Goal: Navigation & Orientation: Find specific page/section

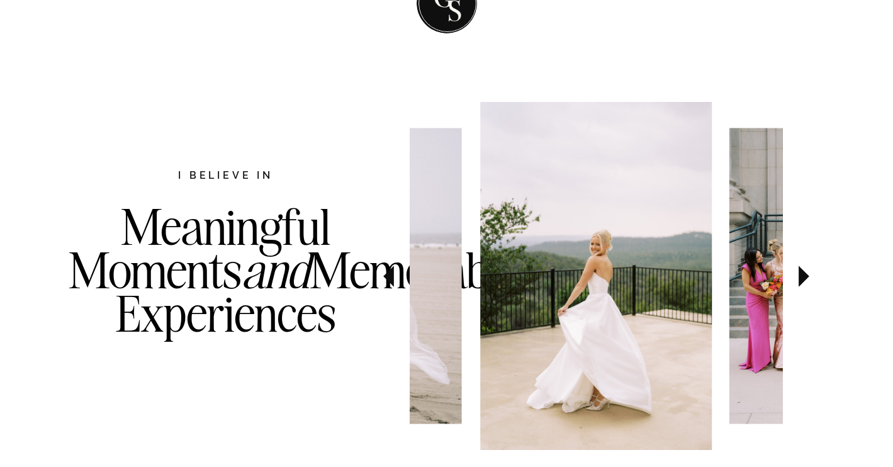
scroll to position [578, 0]
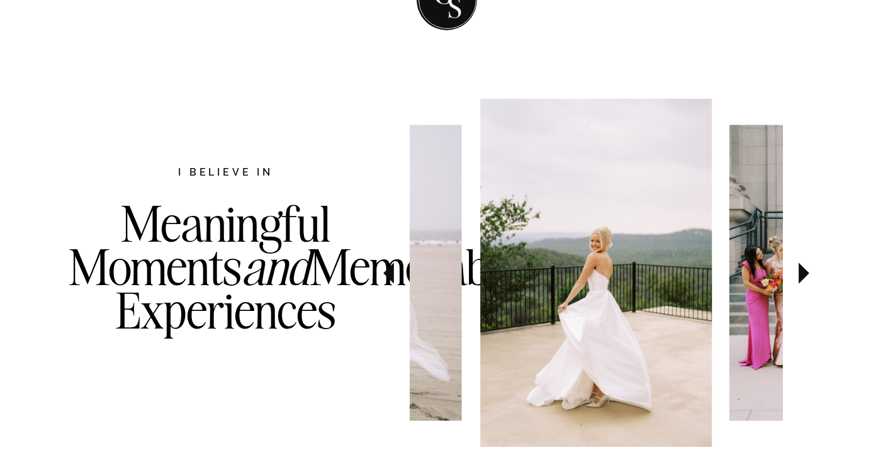
click at [805, 271] on icon at bounding box center [804, 273] width 11 height 21
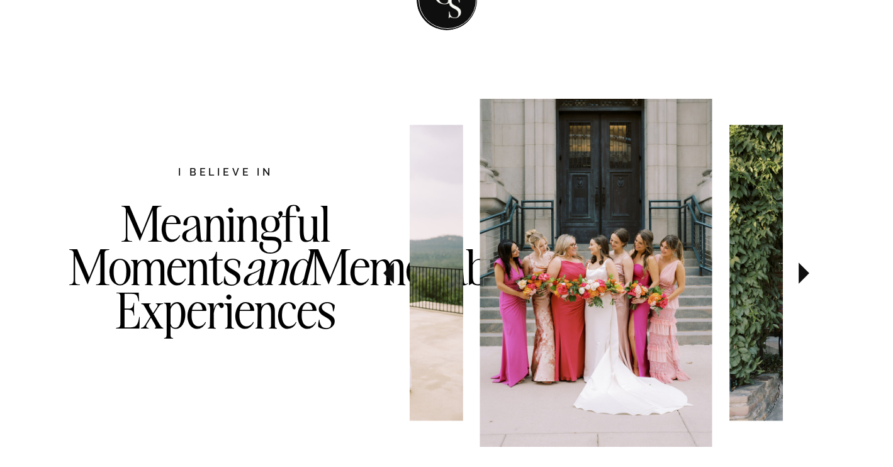
click at [805, 271] on icon at bounding box center [804, 273] width 11 height 21
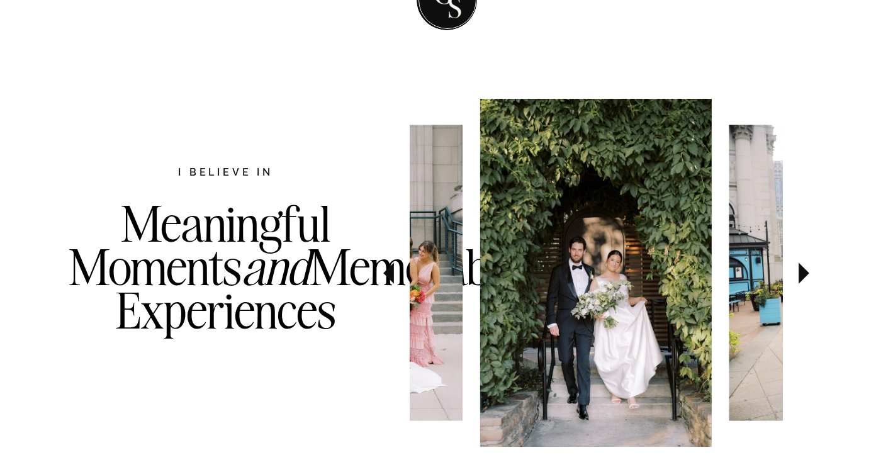
click at [805, 271] on icon at bounding box center [804, 273] width 11 height 21
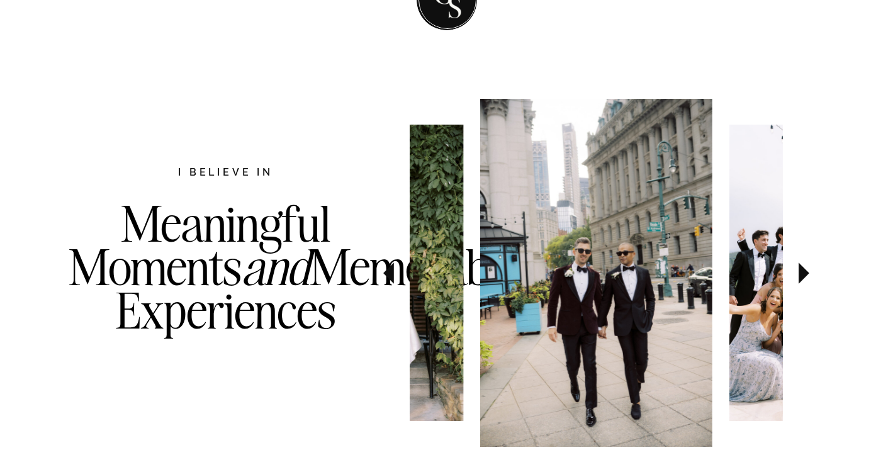
click at [805, 271] on icon at bounding box center [804, 273] width 11 height 21
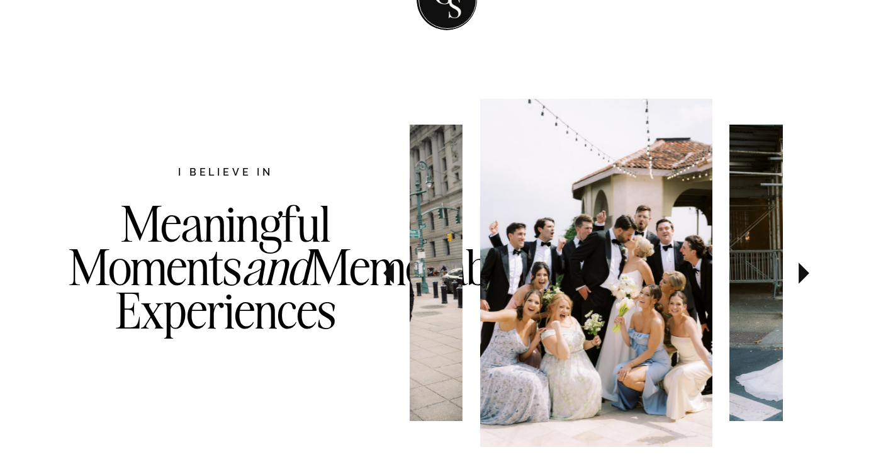
click at [805, 271] on icon at bounding box center [804, 273] width 11 height 21
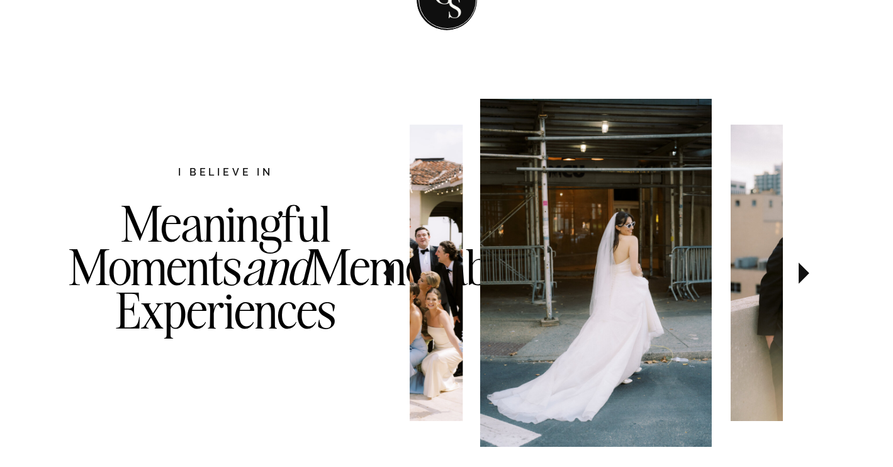
click at [805, 271] on icon at bounding box center [804, 273] width 11 height 21
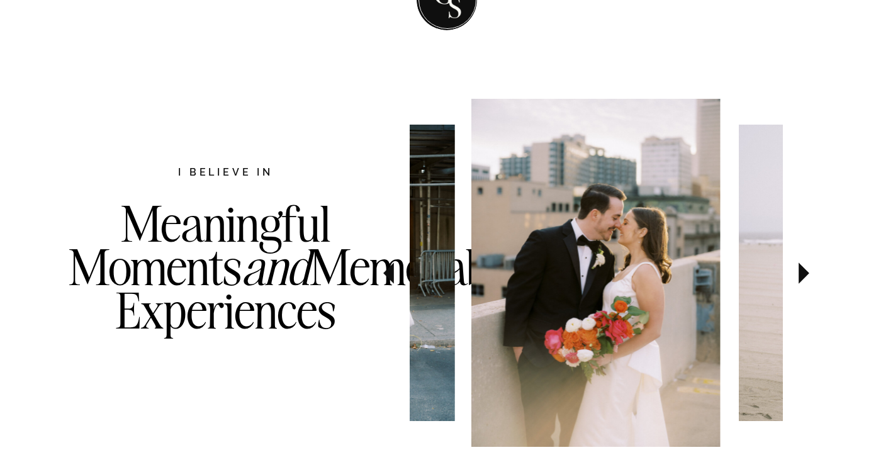
click at [805, 271] on icon at bounding box center [804, 273] width 11 height 21
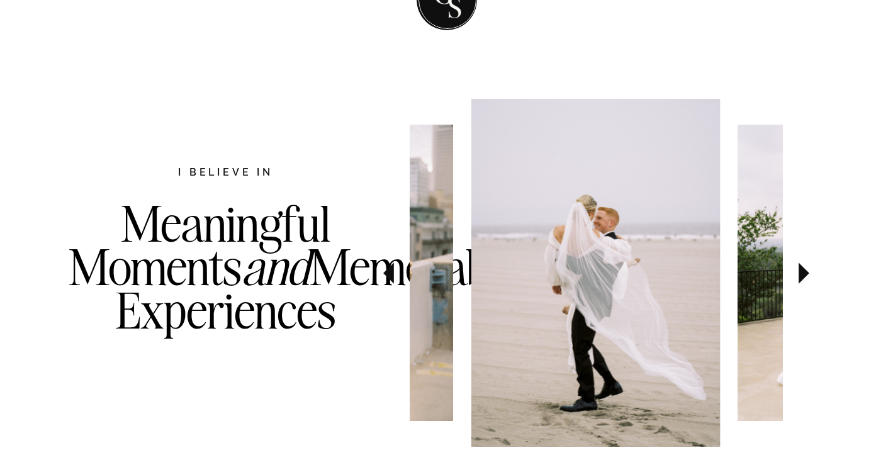
click at [805, 271] on icon at bounding box center [804, 273] width 11 height 21
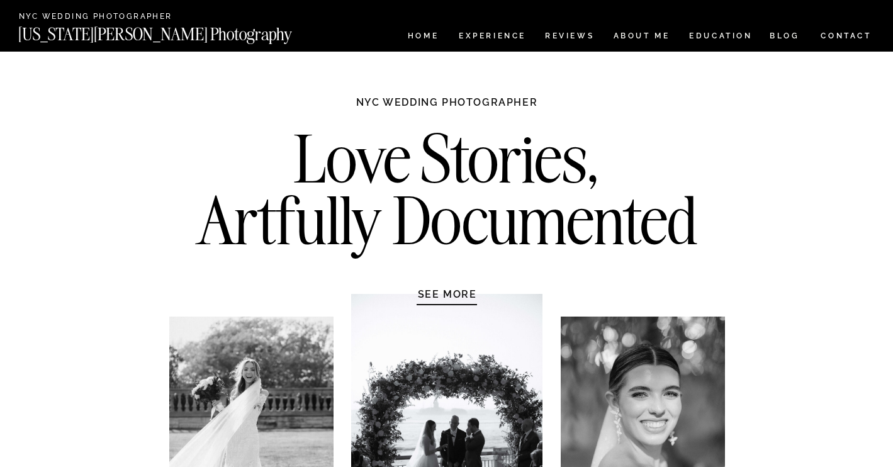
scroll to position [0, 0]
click at [779, 34] on nav "BLOG" at bounding box center [785, 37] width 30 height 11
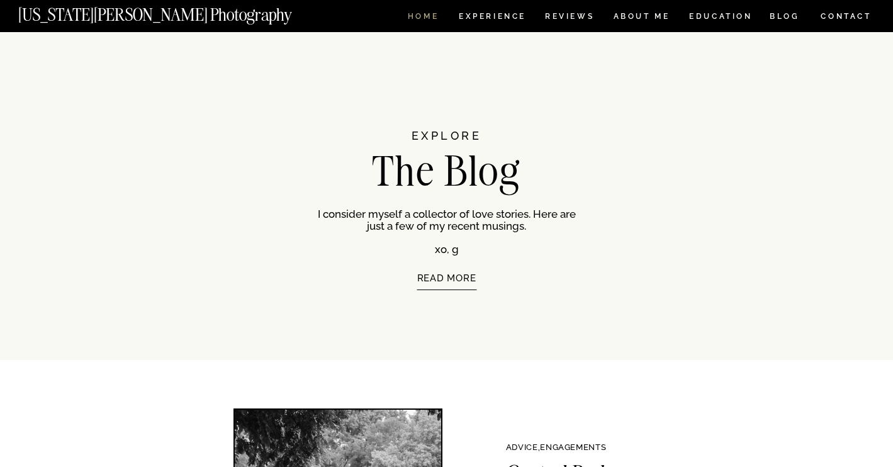
click at [424, 18] on nav "HOME" at bounding box center [423, 18] width 36 height 11
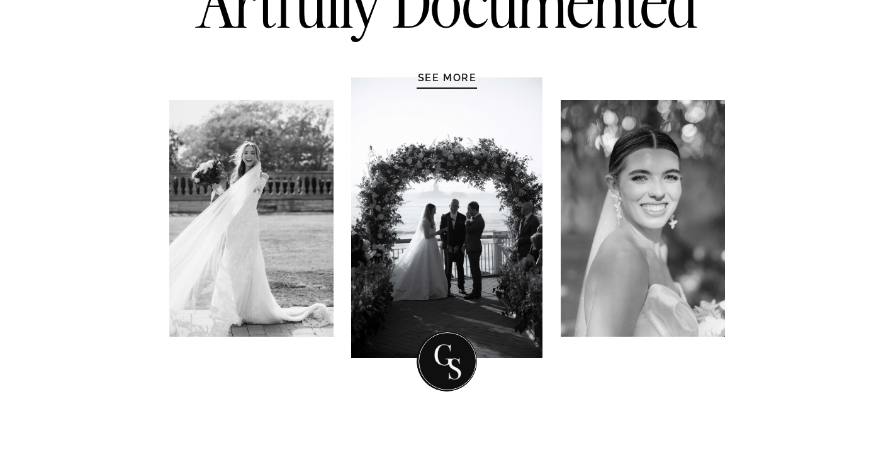
click at [449, 82] on h1 "SEE MORE" at bounding box center [448, 77] width 120 height 13
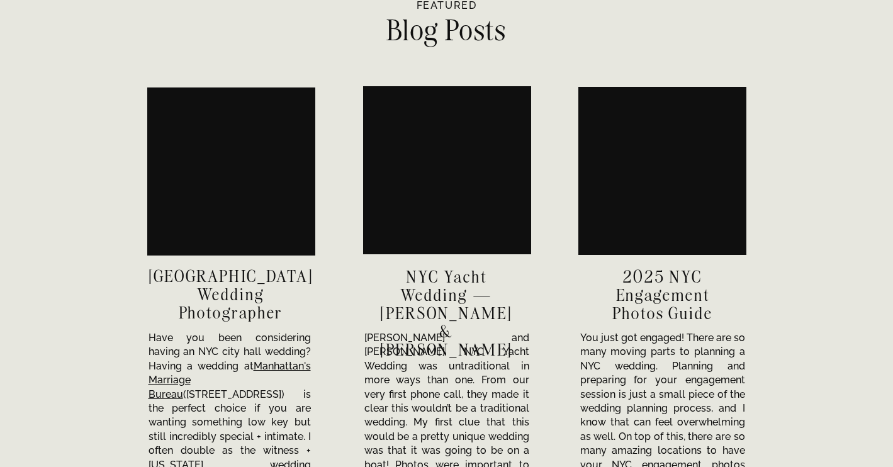
scroll to position [4252, 0]
